Goal: Task Accomplishment & Management: Manage account settings

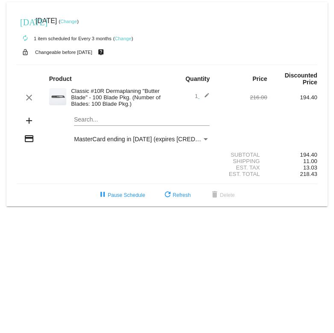
click at [30, 122] on mat-icon "add" at bounding box center [29, 121] width 10 height 10
click at [84, 122] on mat-card "today Oct 1 2025 ( Change ) autorenew 1 item scheduled for Every 3 months ( Cha…" at bounding box center [166, 104] width 321 height 204
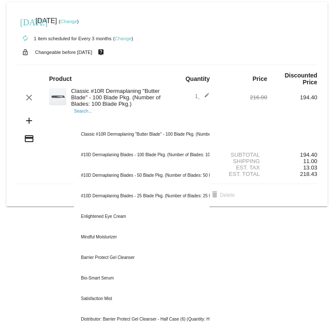
click at [264, 229] on body "today Oct 1 2025 ( Change ) autorenew 1 item scheduled for Every 3 months ( Cha…" at bounding box center [167, 166] width 334 height 333
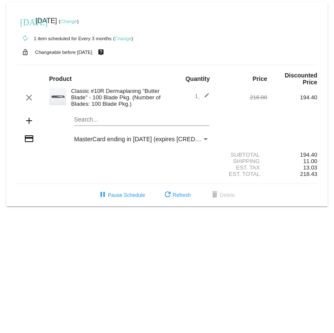
click at [77, 21] on link "Change" at bounding box center [68, 21] width 17 height 5
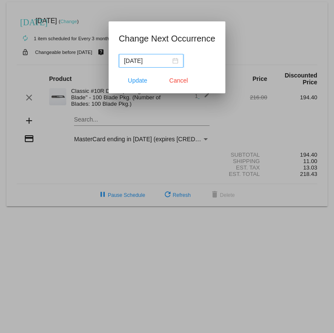
click at [168, 59] on div "2025-10-01" at bounding box center [151, 60] width 54 height 9
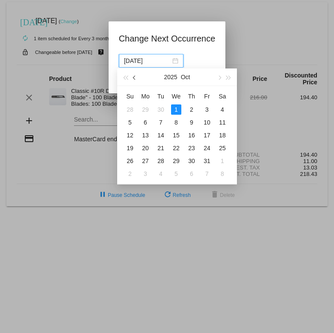
click at [134, 78] on span "button" at bounding box center [135, 78] width 4 height 4
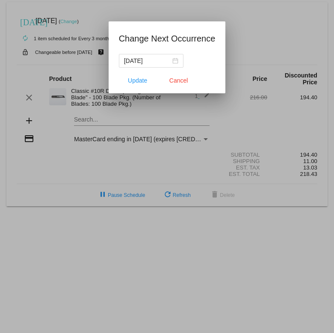
click at [240, 35] on div at bounding box center [167, 166] width 334 height 333
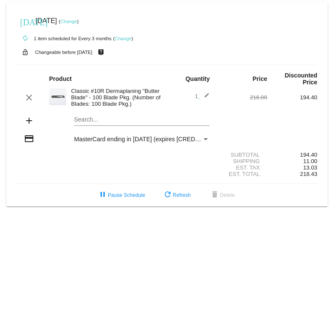
click at [77, 20] on link "Change" at bounding box center [68, 21] width 17 height 5
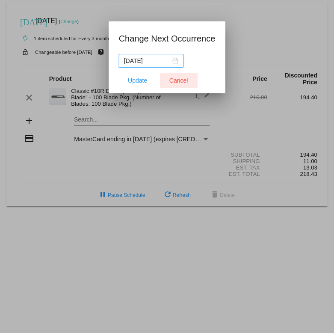
click at [184, 81] on span "Cancel" at bounding box center [178, 80] width 19 height 7
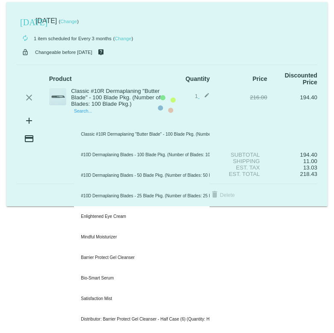
click at [87, 123] on mat-card "today Oct 1 2025 ( Change ) autorenew 1 item scheduled for Every 3 months ( Cha…" at bounding box center [166, 104] width 321 height 204
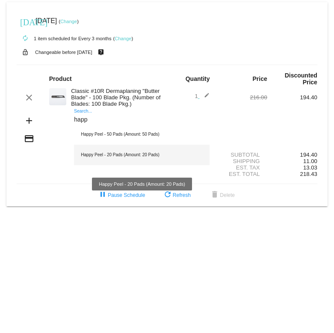
type input "happ"
click at [118, 155] on div "Happy Peel - 20 Pads (Amount: 20 Pads)" at bounding box center [142, 155] width 136 height 21
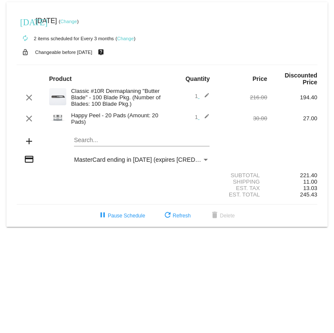
click at [95, 142] on mat-card "[DATE] [DATE] ( Change ) autorenew 2 items scheduled for Every 3 months ( Chang…" at bounding box center [166, 114] width 321 height 225
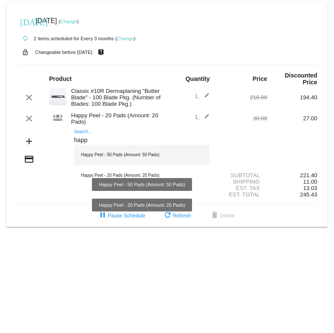
type input "happ"
click at [122, 158] on div "Happy Peel - 50 Pads (Amount: 50 Pads)" at bounding box center [142, 155] width 136 height 21
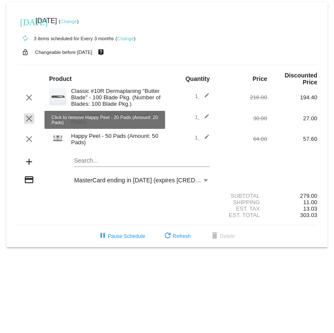
click at [31, 120] on mat-icon "clear" at bounding box center [29, 118] width 10 height 10
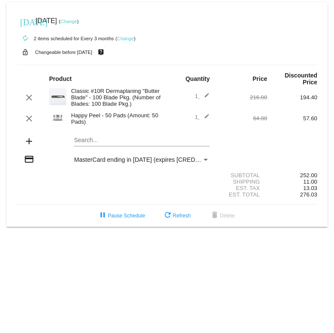
click at [83, 144] on mat-card "[DATE] [DATE] ( Change ) autorenew 2 items scheduled for Every 3 months ( Chang…" at bounding box center [166, 114] width 321 height 225
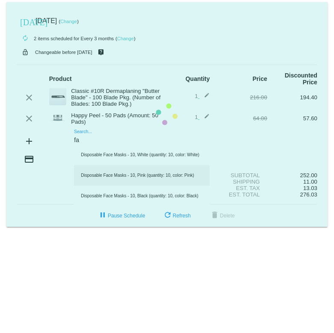
type input "f"
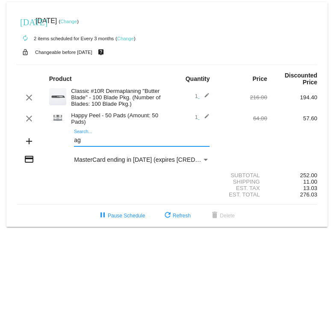
type input "a"
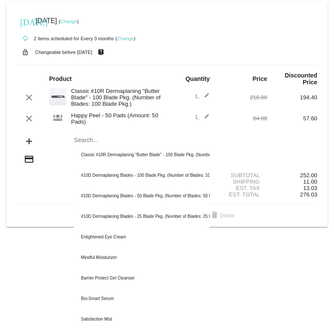
click at [30, 144] on mat-icon "add" at bounding box center [29, 141] width 10 height 10
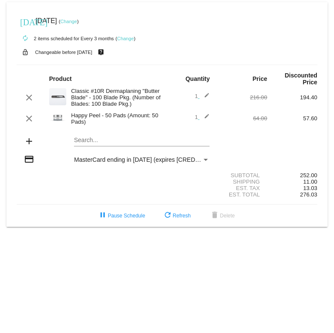
click at [102, 146] on div "Search..." at bounding box center [142, 138] width 136 height 17
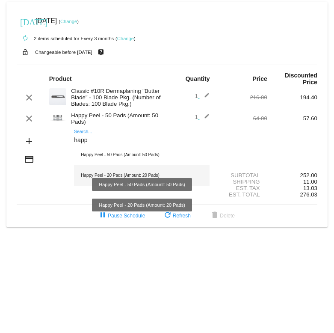
type input "happ"
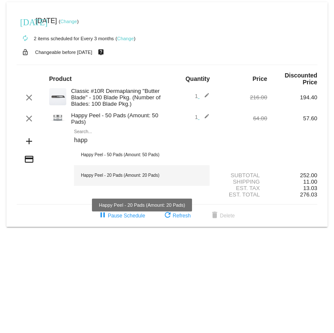
click at [110, 177] on div "Happy Peel - 20 Pads (Amount: 20 Pads)" at bounding box center [142, 175] width 136 height 21
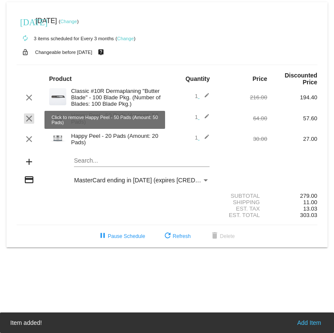
click at [25, 120] on mat-icon "clear" at bounding box center [29, 118] width 10 height 10
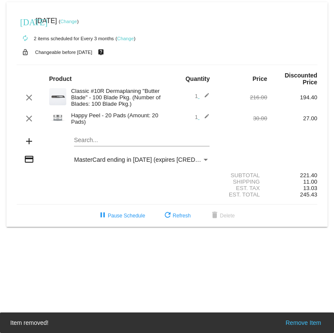
click at [282, 258] on body "today Oct 1 2025 ( Change ) autorenew 2 items scheduled for Every 3 months ( Ch…" at bounding box center [167, 166] width 334 height 333
